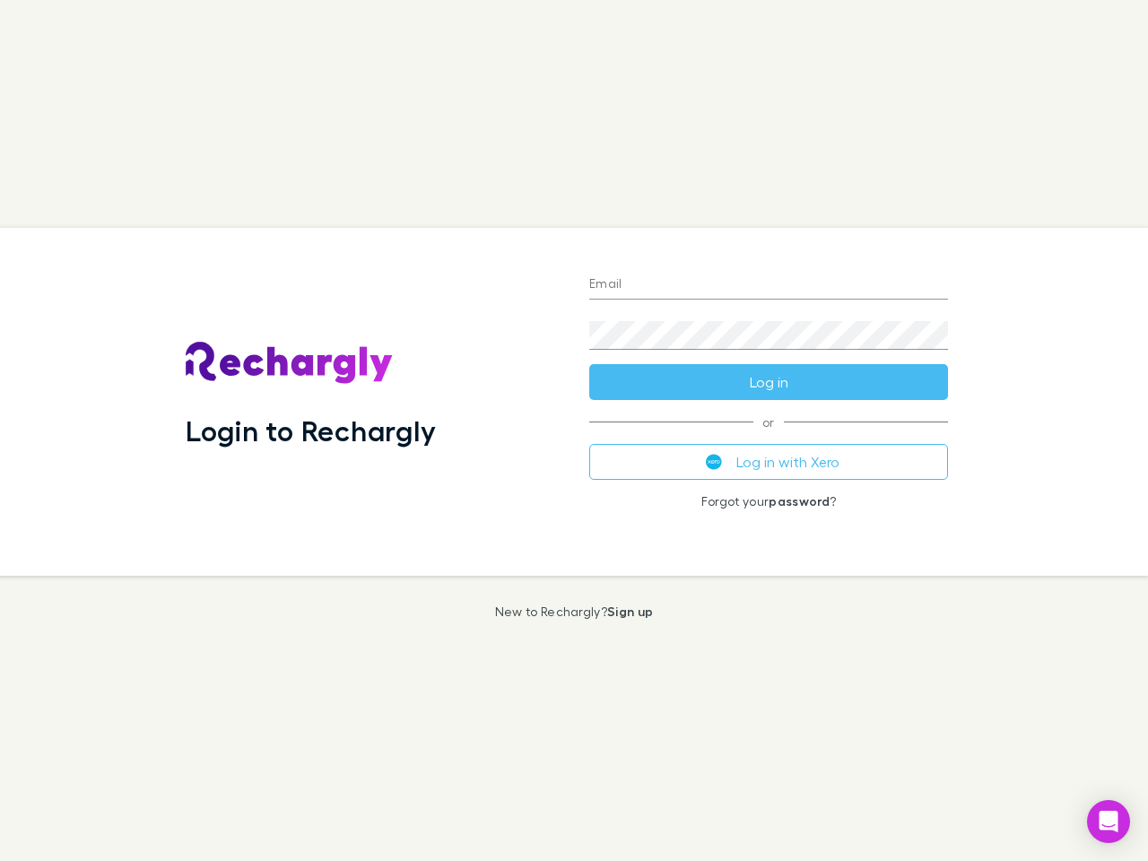
click at [574, 431] on div "Login to Rechargly" at bounding box center [373, 402] width 404 height 348
click at [769, 285] on input "Email" at bounding box center [768, 285] width 359 height 29
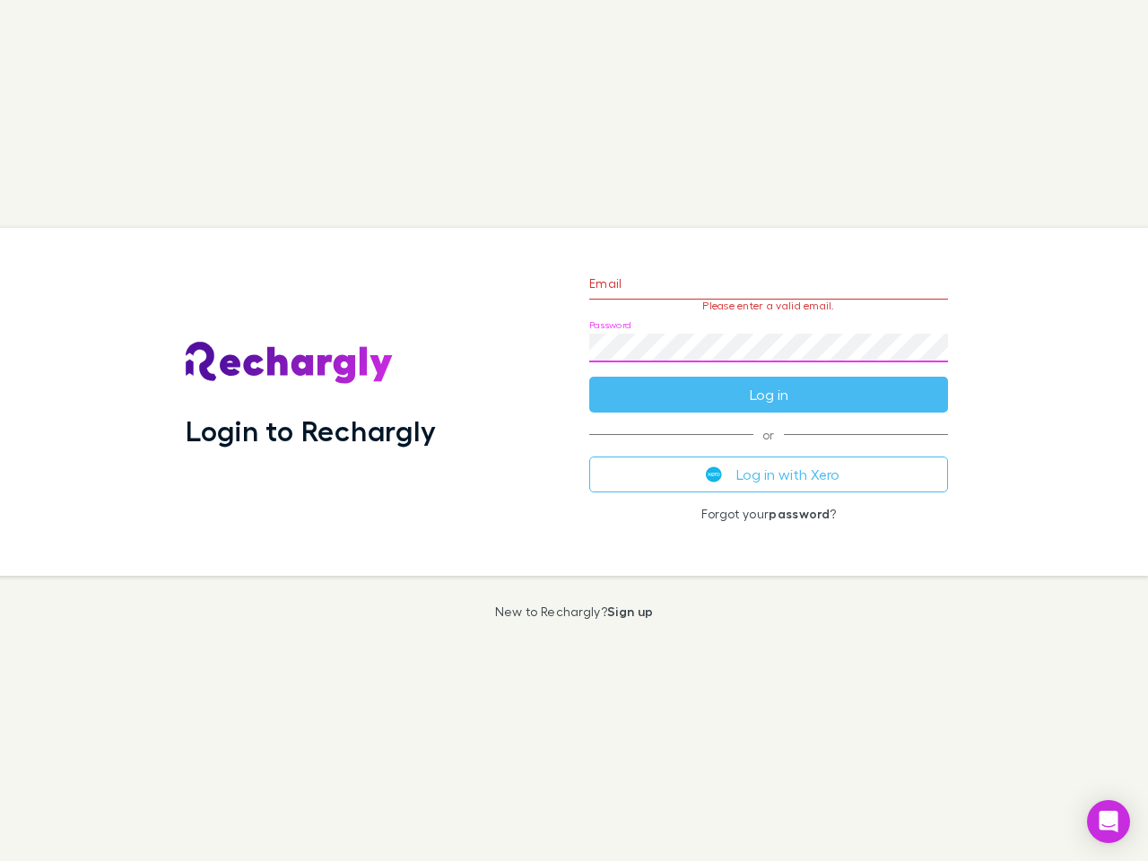
click at [769, 382] on form "Email Please enter a valid email. Password Log in" at bounding box center [768, 335] width 359 height 156
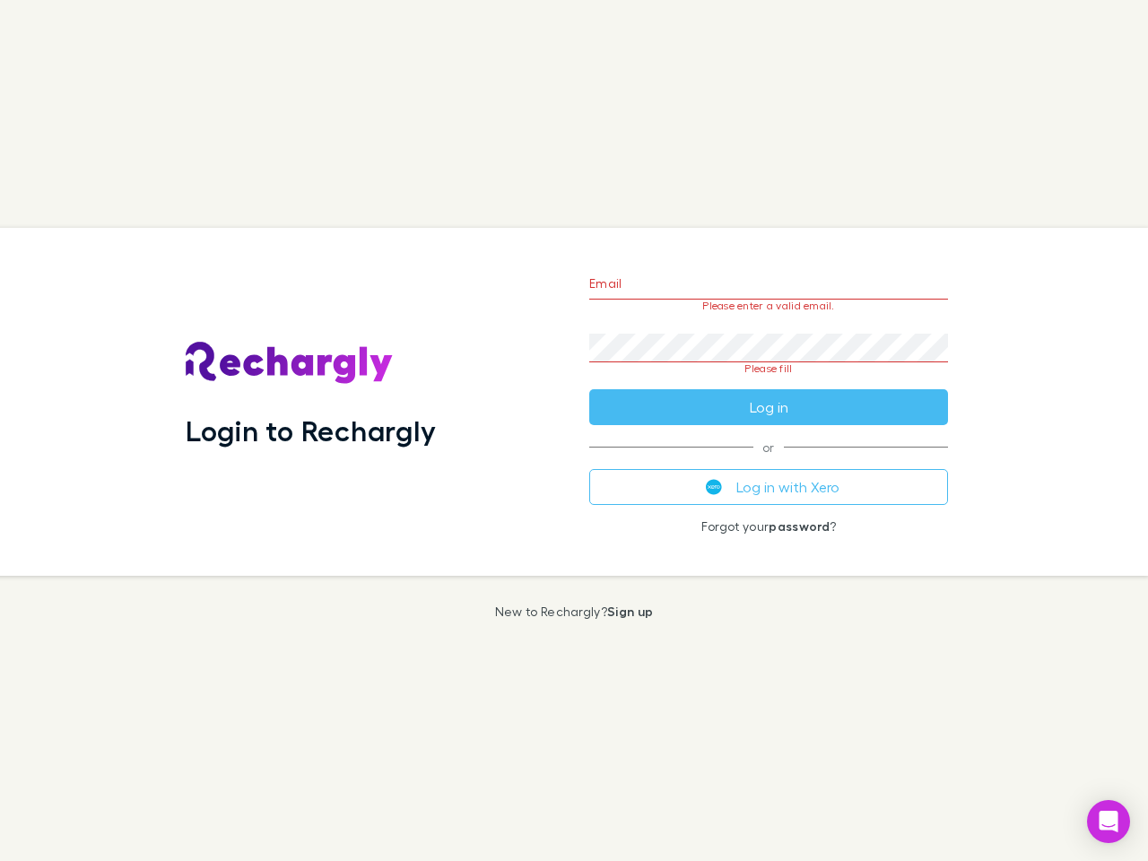
click at [769, 462] on div "Email Please enter a valid email. Password Please fill Log in or Log in with Xe…" at bounding box center [769, 402] width 388 height 348
click at [1109, 822] on icon "Open Intercom Messenger" at bounding box center [1109, 822] width 19 height 22
